Goal: Information Seeking & Learning: Learn about a topic

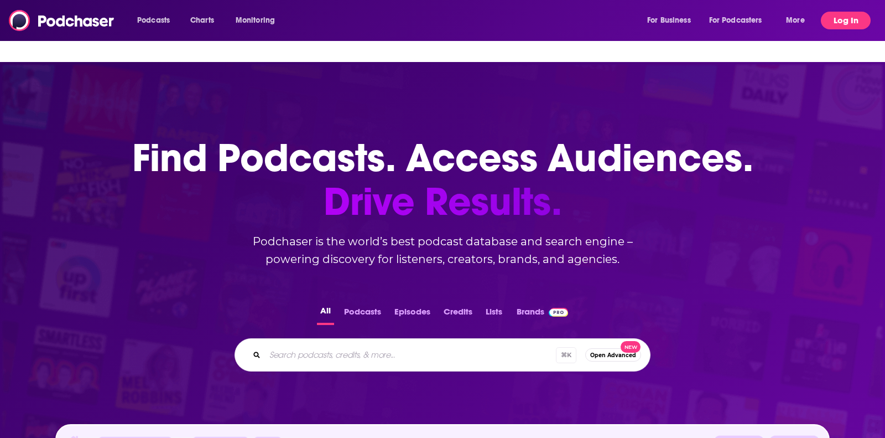
click at [839, 14] on button "Log In" at bounding box center [846, 21] width 50 height 18
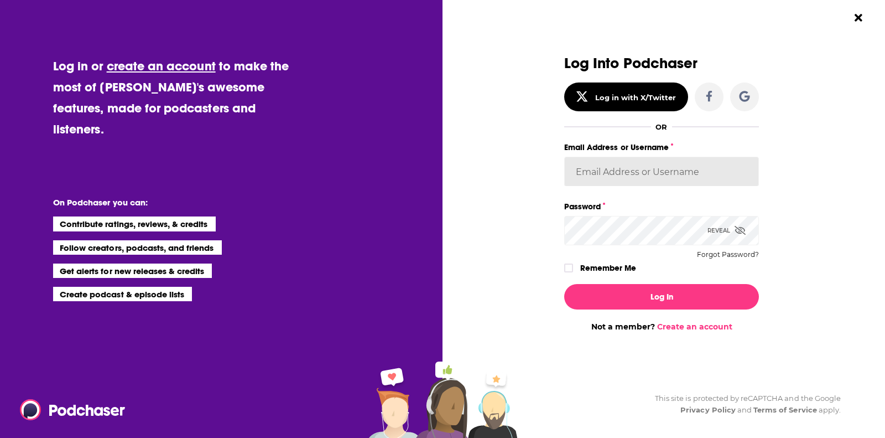
click at [593, 176] on input "Email Address or Username" at bounding box center [661, 172] width 195 height 30
type input "[EMAIL_ADDRESS][DOMAIN_NAME]"
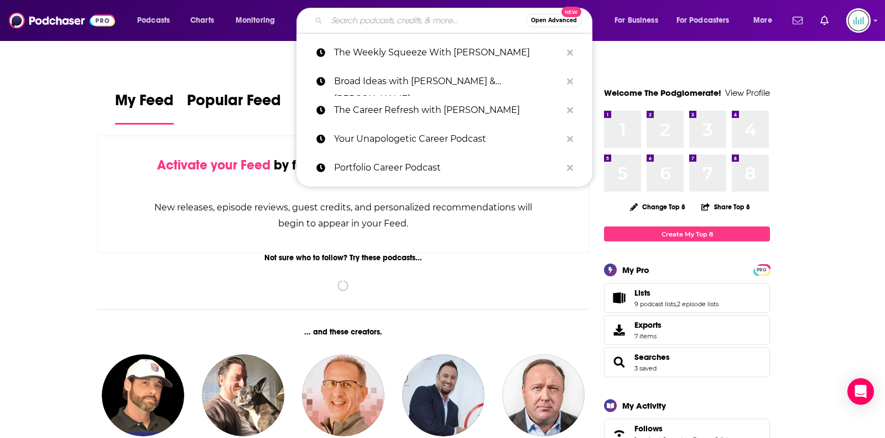
click at [402, 25] on input "Search podcasts, credits, & more..." at bounding box center [426, 21] width 199 height 18
paste input "Reimagine Rural"
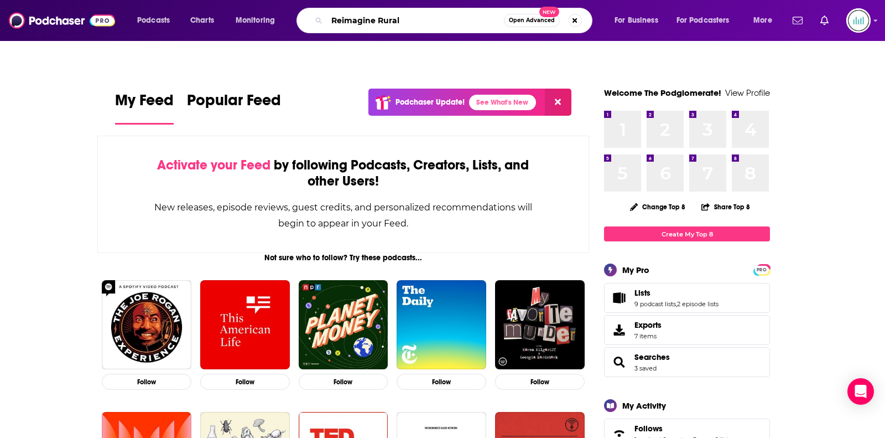
type input "Reimagine Rural"
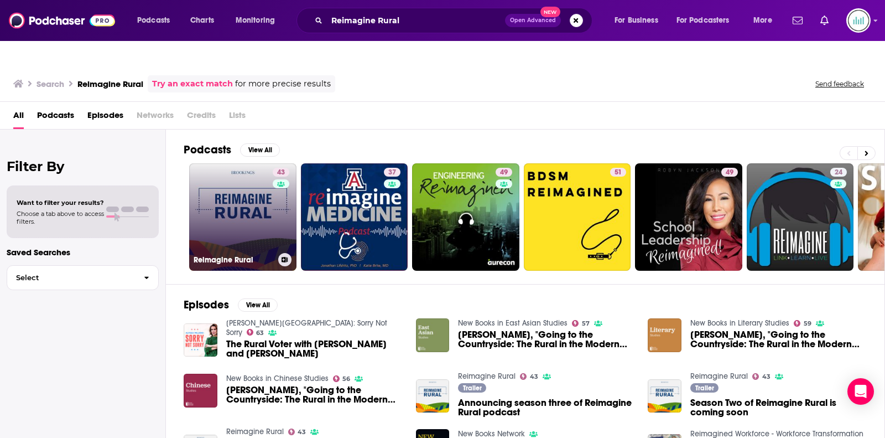
click at [231, 181] on link "43 Reimagine Rural" at bounding box center [242, 216] width 107 height 107
